Goal: Information Seeking & Learning: Learn about a topic

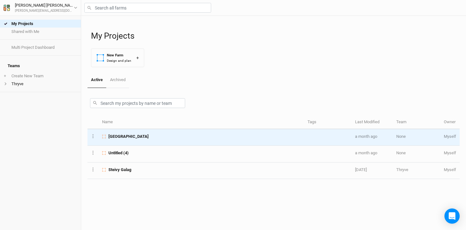
click at [122, 136] on span "[GEOGRAPHIC_DATA]" at bounding box center [128, 137] width 40 height 6
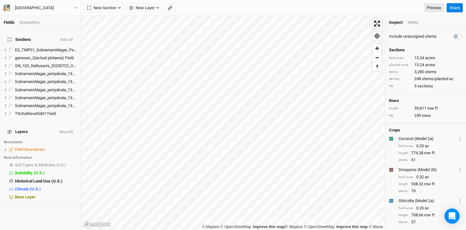
click at [29, 21] on div "Economics" at bounding box center [30, 23] width 20 height 6
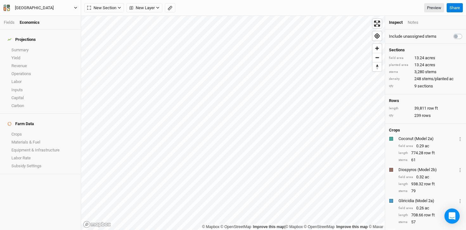
click at [75, 4] on button "[GEOGRAPHIC_DATA]" at bounding box center [40, 7] width 75 height 7
click at [62, 48] on button "Metric" at bounding box center [61, 51] width 17 height 10
click at [76, 9] on icon "button" at bounding box center [75, 7] width 3 height 3
click at [12, 24] on link "Fields" at bounding box center [9, 22] width 11 height 5
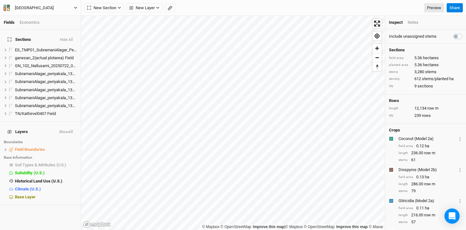
click at [26, 5] on div "[GEOGRAPHIC_DATA]" at bounding box center [34, 8] width 39 height 6
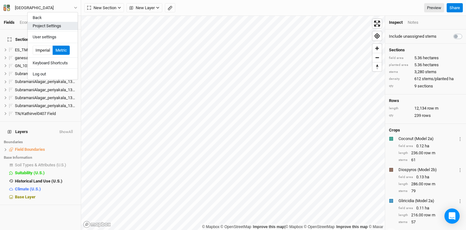
click at [59, 29] on button "Project Settings" at bounding box center [53, 26] width 50 height 8
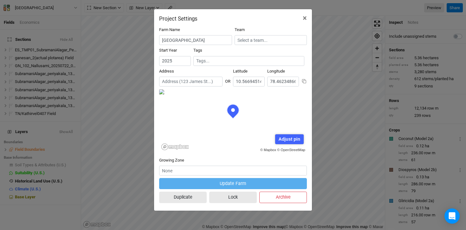
scroll to position [32, 74]
click at [306, 16] on span "×" at bounding box center [305, 18] width 4 height 9
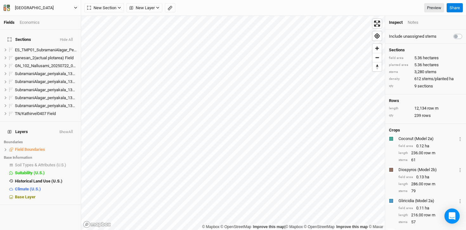
click at [29, 5] on div "[GEOGRAPHIC_DATA]" at bounding box center [34, 8] width 39 height 6
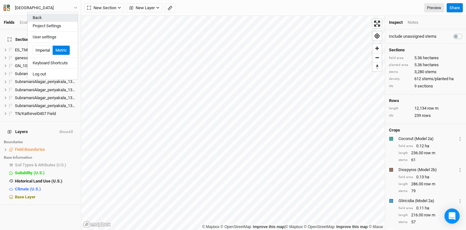
click at [39, 19] on button "Back" at bounding box center [53, 18] width 50 height 8
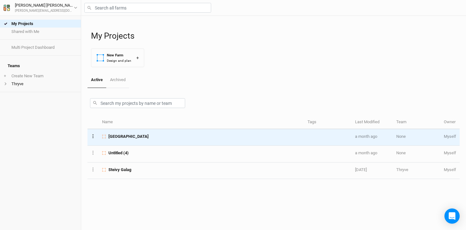
click at [91, 137] on button "Layer 1" at bounding box center [93, 136] width 4 height 7
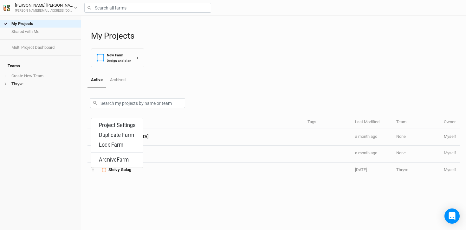
click at [286, 93] on div at bounding box center [274, 102] width 372 height 28
click at [147, 128] on th "Name" at bounding box center [202, 123] width 206 height 14
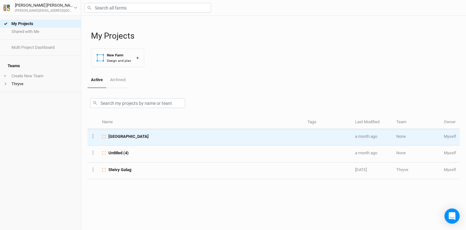
click at [126, 132] on td "[GEOGRAPHIC_DATA]" at bounding box center [202, 137] width 206 height 16
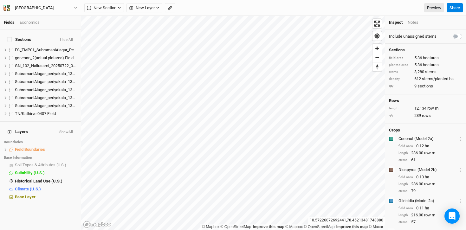
click at [29, 22] on div "Economics" at bounding box center [30, 23] width 20 height 6
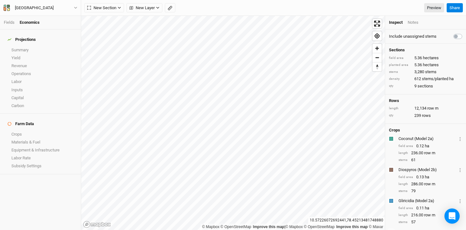
click at [26, 37] on div "Projections" at bounding box center [22, 39] width 28 height 5
click at [23, 47] on link "Summary" at bounding box center [40, 50] width 81 height 8
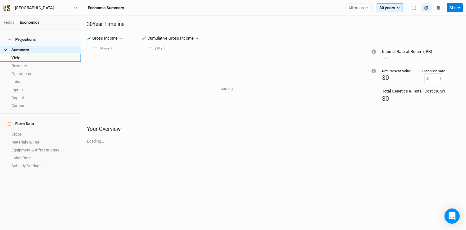
click at [19, 55] on link "Yield" at bounding box center [40, 58] width 81 height 8
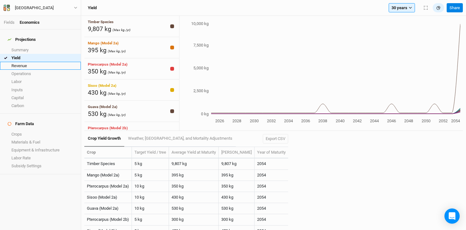
click at [20, 62] on link "Revenue" at bounding box center [40, 66] width 81 height 8
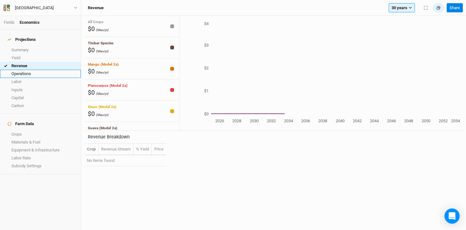
click at [21, 70] on link "Operations" at bounding box center [40, 74] width 81 height 8
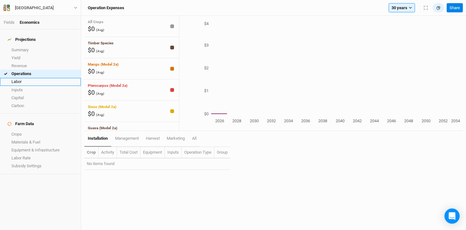
click at [19, 78] on link "Labor" at bounding box center [40, 82] width 81 height 8
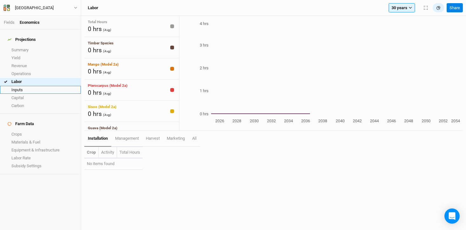
click at [21, 89] on link "Inputs" at bounding box center [40, 90] width 81 height 8
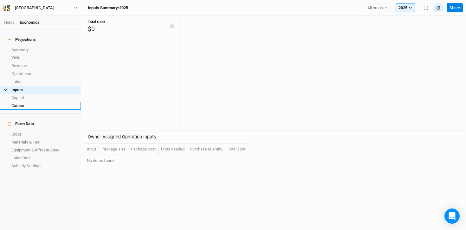
click at [23, 105] on link "Carbon" at bounding box center [40, 106] width 81 height 8
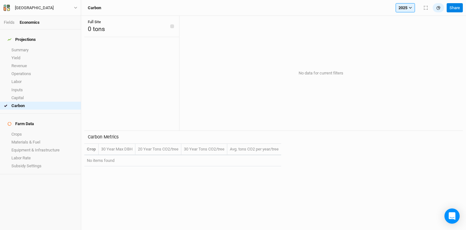
click at [18, 33] on h4 "Projections" at bounding box center [40, 39] width 73 height 13
click at [73, 7] on button "[GEOGRAPHIC_DATA]" at bounding box center [40, 7] width 75 height 7
click at [16, 10] on div "[GEOGRAPHIC_DATA]" at bounding box center [34, 8] width 39 height 6
click at [18, 8] on div "[GEOGRAPHIC_DATA]" at bounding box center [34, 8] width 39 height 6
click at [10, 20] on li "Fields" at bounding box center [12, 23] width 16 height 6
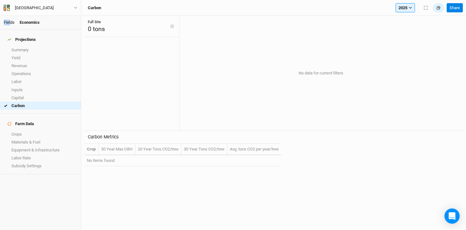
click at [10, 21] on link "Fields" at bounding box center [9, 22] width 11 height 5
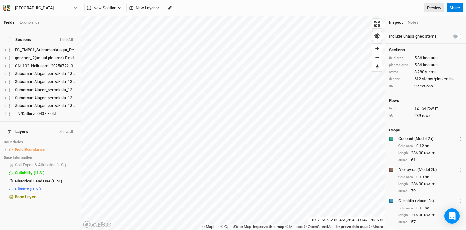
click at [52, 203] on div "Sections Hide All ES_TMP01_SubramaniAlagar_Periyakala_20250802_001 Field hide g…" at bounding box center [40, 129] width 81 height 201
click at [45, 126] on h4 "Layers Show All" at bounding box center [40, 132] width 73 height 13
click at [70, 130] on button "Show All" at bounding box center [66, 132] width 14 height 4
click at [4, 148] on icon at bounding box center [5, 149] width 3 height 3
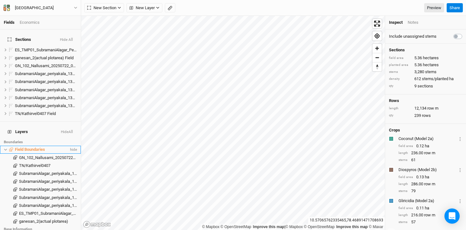
click at [4, 148] on icon at bounding box center [5, 149] width 3 height 3
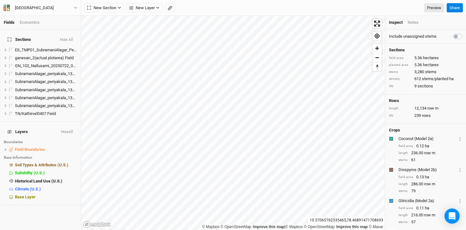
click at [28, 20] on div "Economics" at bounding box center [30, 23] width 20 height 6
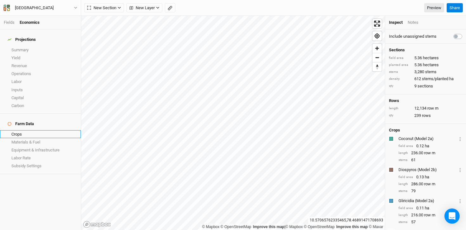
click at [60, 130] on link "Crops" at bounding box center [40, 134] width 81 height 8
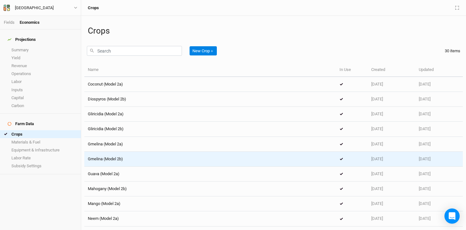
scroll to position [301, 0]
